Goal: Task Accomplishment & Management: Use online tool/utility

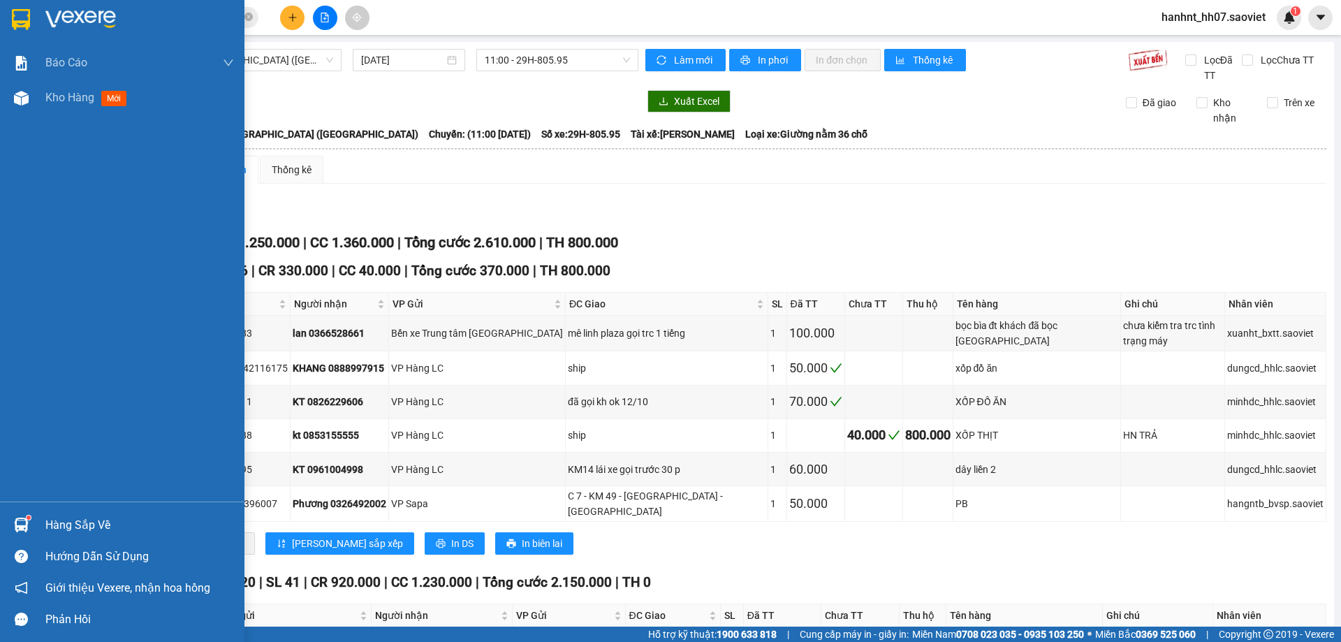
click at [45, 522] on div "Hàng sắp về" at bounding box center [139, 525] width 189 height 21
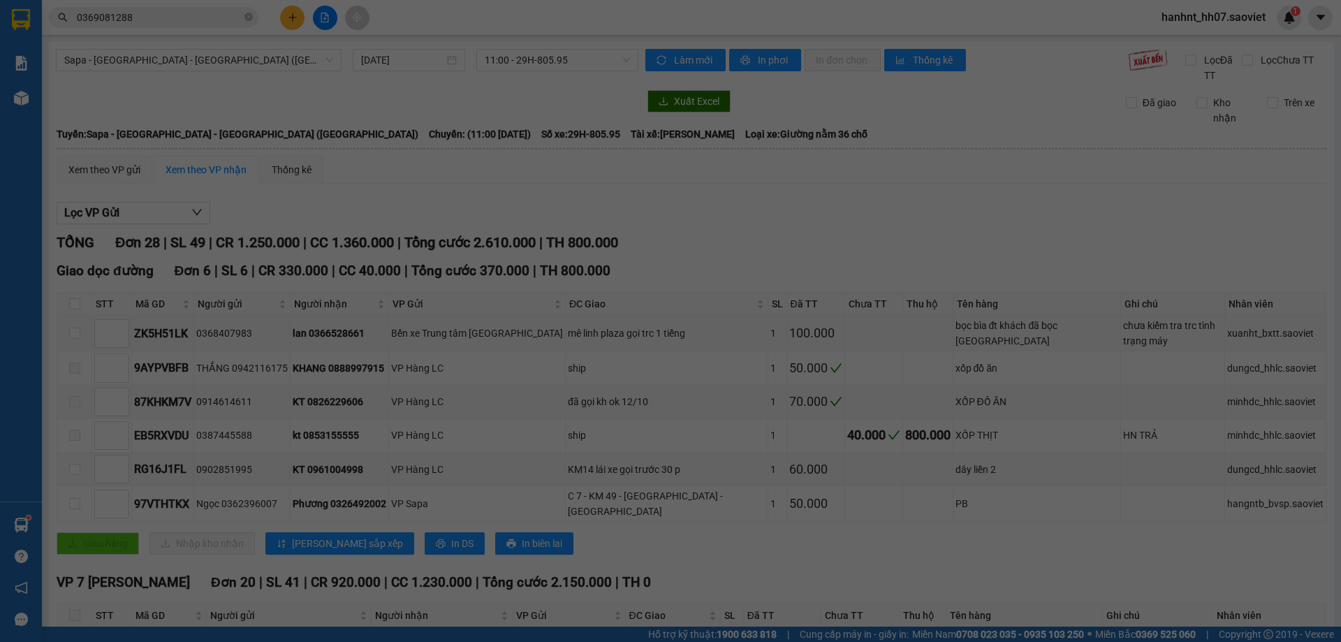
scroll to position [22, 0]
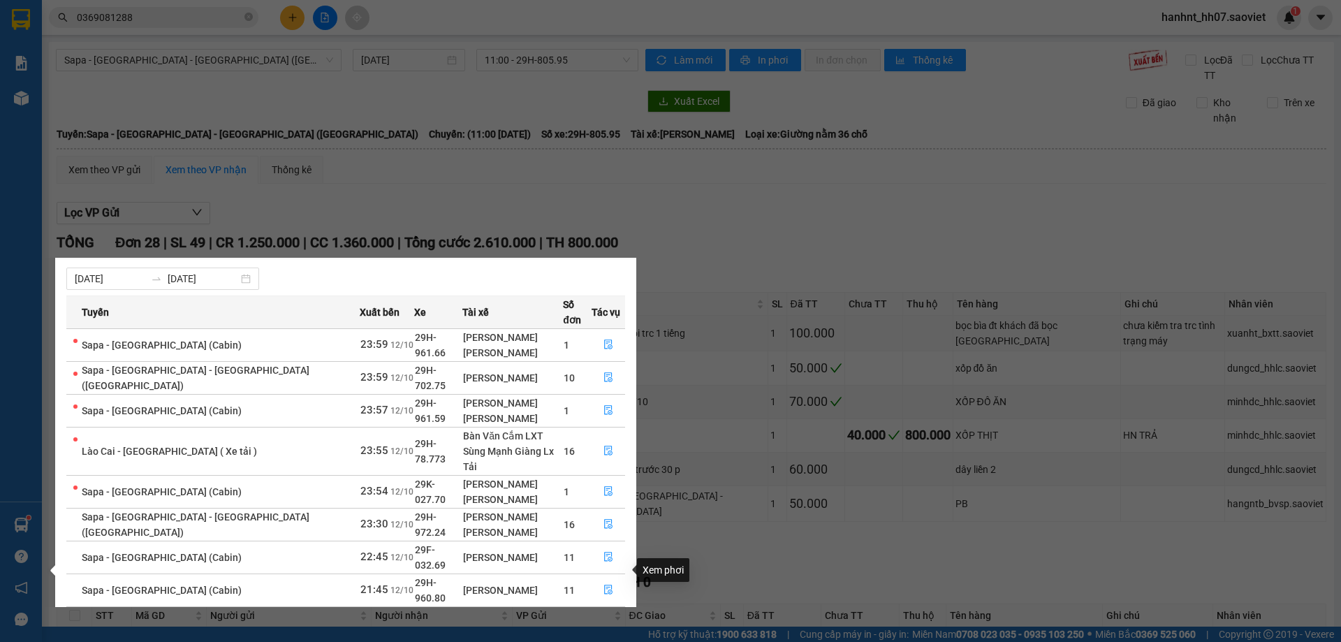
click at [605, 617] on icon "file-done" at bounding box center [608, 622] width 10 height 10
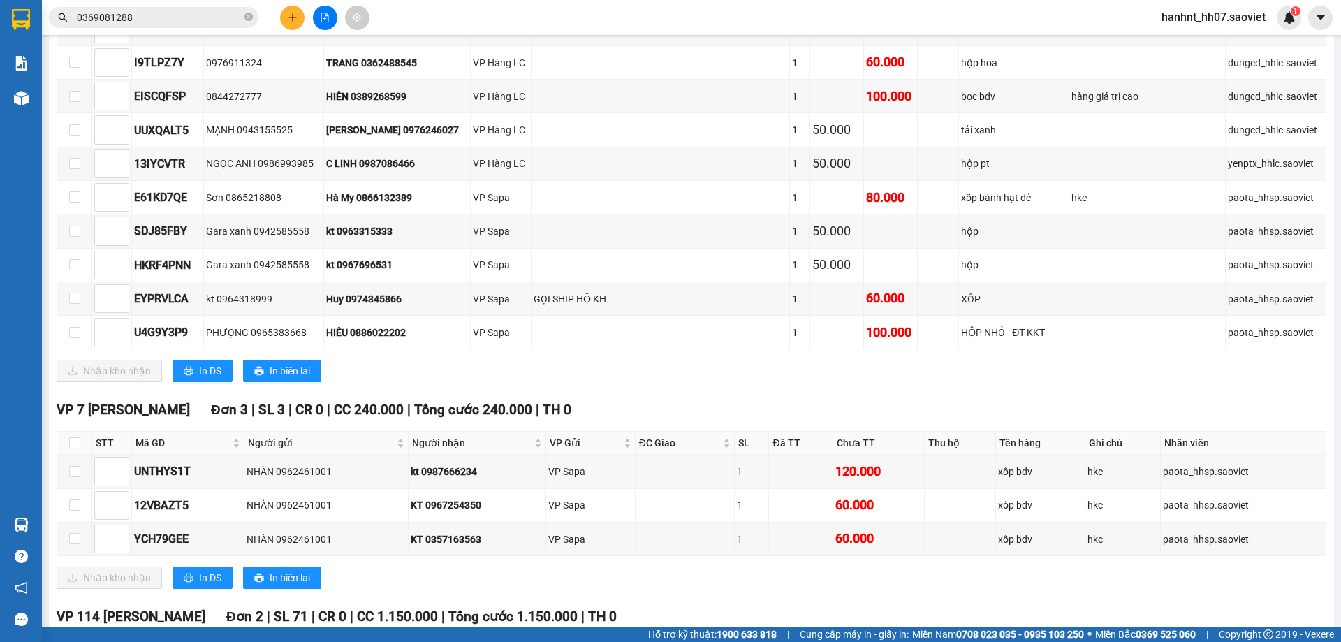
scroll to position [698, 0]
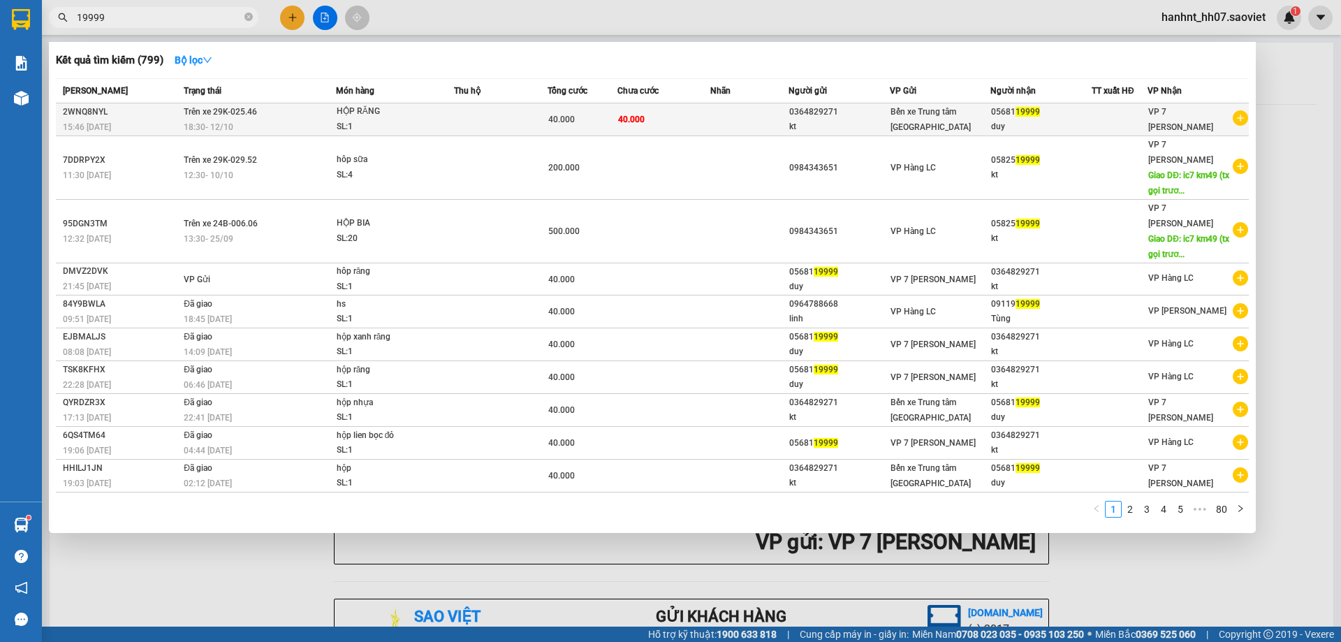
click at [332, 114] on td "Trên xe 29K-025.46 18:30 - 12/10" at bounding box center [258, 119] width 156 height 33
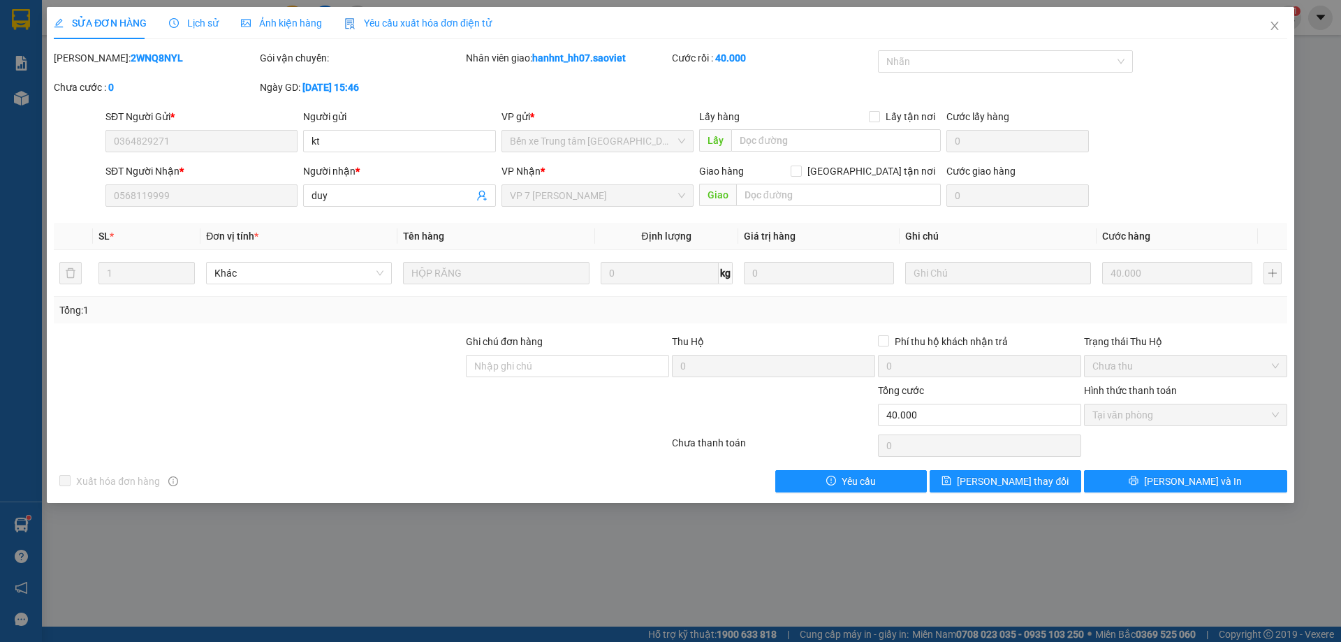
type input "0364829271"
type input "kt"
type input "0568119999"
type input "duy"
type input "0"
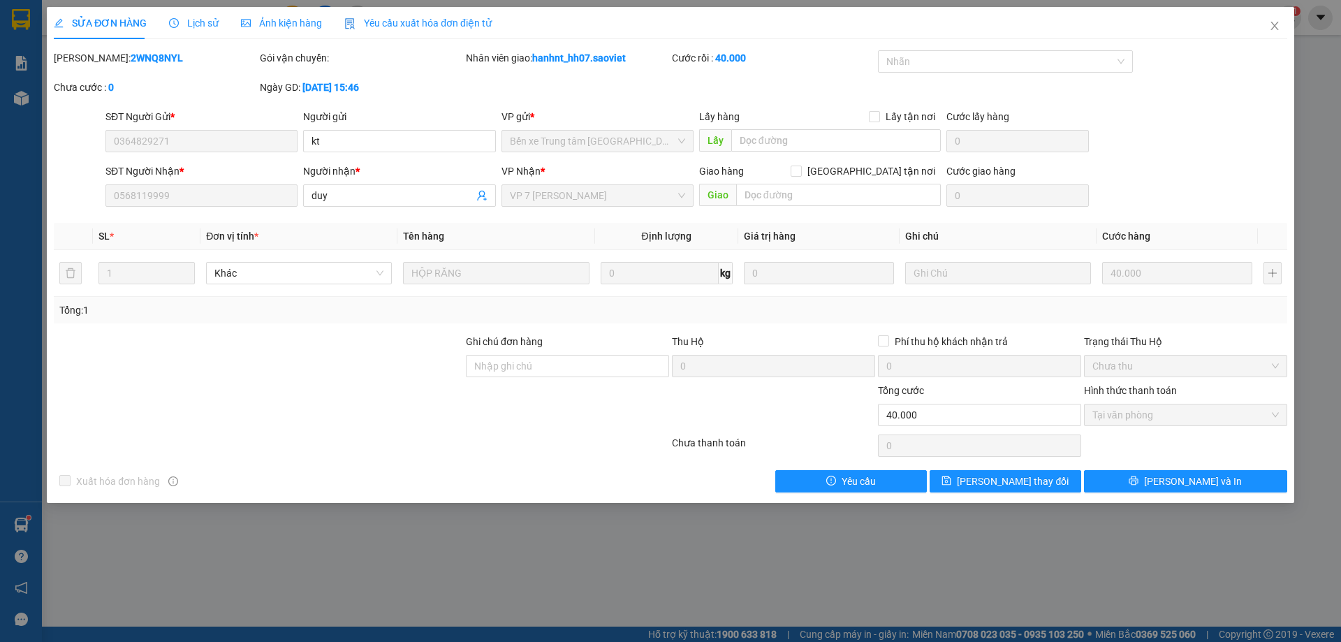
type input "40.000"
click at [1185, 489] on button "Lưu và In" at bounding box center [1185, 481] width 203 height 22
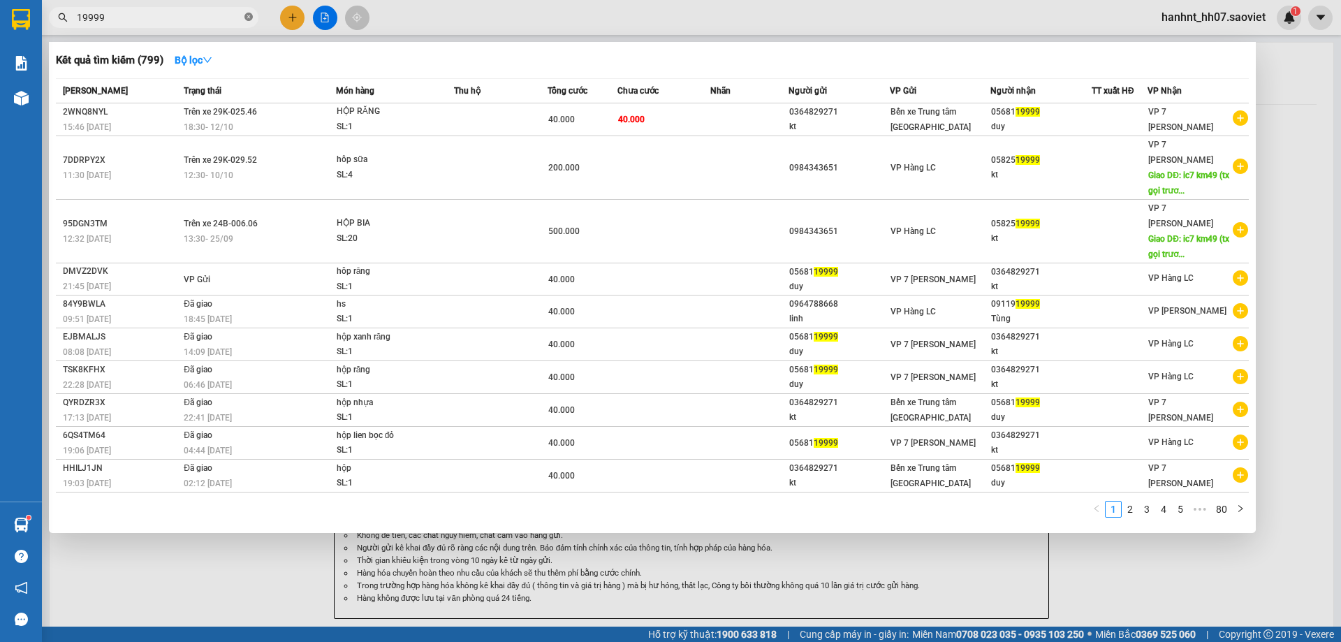
click at [251, 19] on icon "close-circle" at bounding box center [248, 17] width 8 height 8
